Goal: Transaction & Acquisition: Purchase product/service

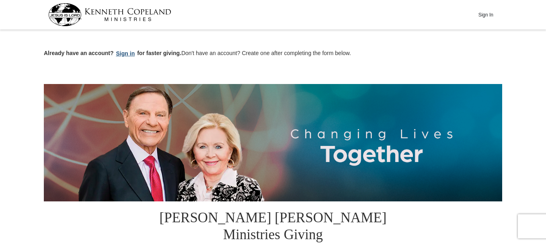
click at [128, 53] on button "Sign in" at bounding box center [126, 53] width 24 height 9
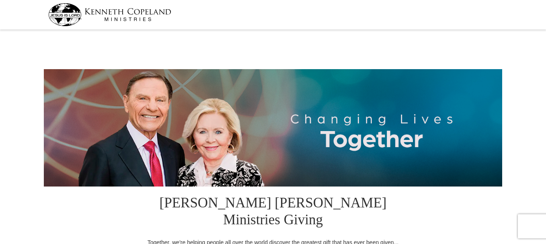
scroll to position [201, 0]
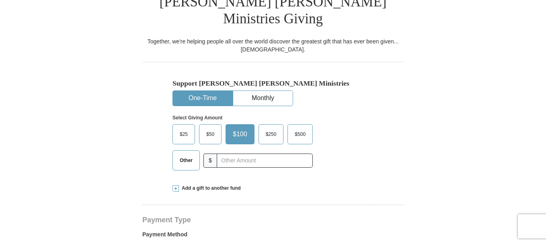
select select "MO"
click at [186, 128] on span "$25" at bounding box center [184, 134] width 16 height 12
click at [0, 0] on input "$25" at bounding box center [0, 0] width 0 height 0
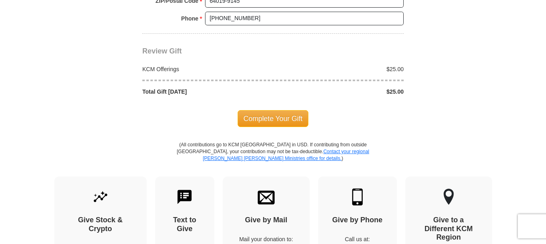
scroll to position [764, 0]
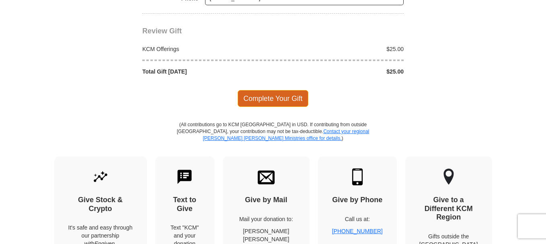
click at [279, 90] on span "Complete Your Gift" at bounding box center [273, 98] width 71 height 17
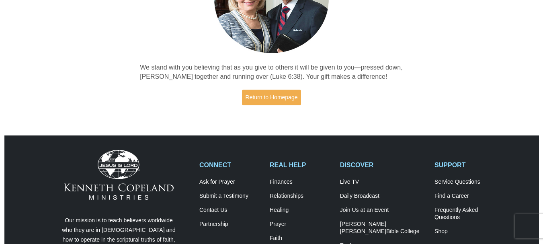
scroll to position [80, 0]
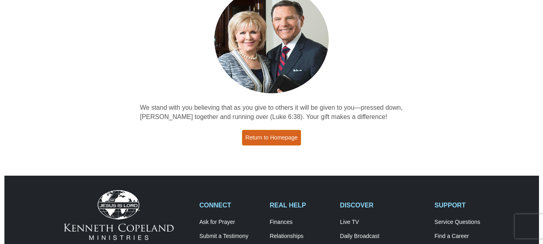
click at [260, 137] on link "Return to Homepage" at bounding box center [272, 138] width 60 height 16
